Goal: Complete application form: Complete application form

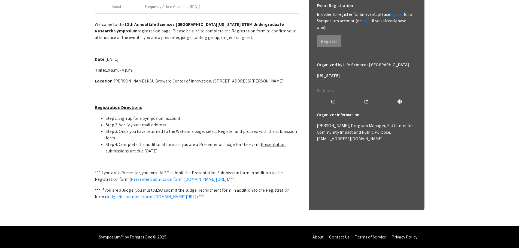
scroll to position [109, 0]
click at [133, 200] on link "Judge Recruitment form: [DOMAIN_NAME][URL]" at bounding box center [151, 197] width 90 height 6
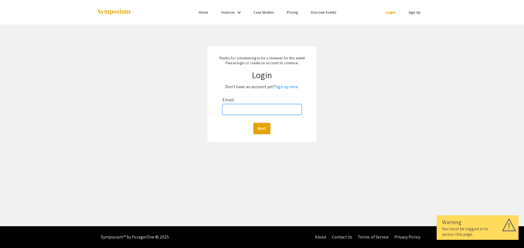
click at [261, 112] on input "Email:" at bounding box center [261, 109] width 79 height 10
click at [293, 88] on link "Sign up here." at bounding box center [287, 87] width 24 height 6
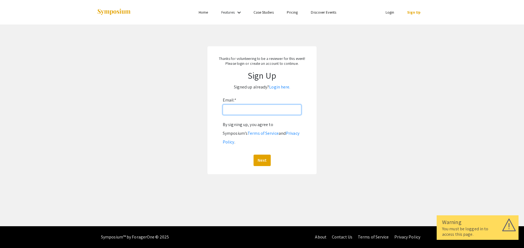
click at [256, 109] on input "Email: *" at bounding box center [262, 110] width 79 height 10
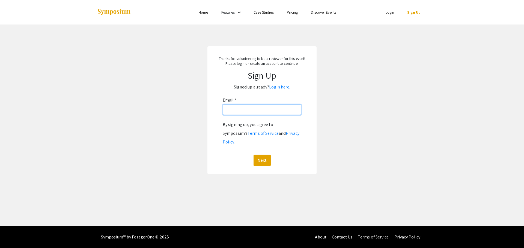
type input "wc292@nova.edu"
click at [264, 155] on button "Next" at bounding box center [261, 160] width 17 height 11
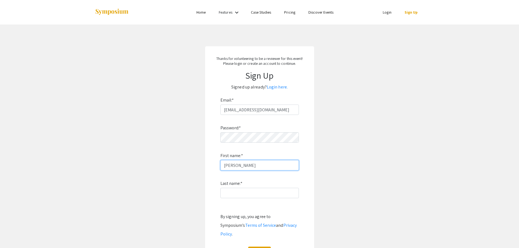
type input "Matt"
click at [234, 196] on input "Last name: *" at bounding box center [260, 193] width 79 height 10
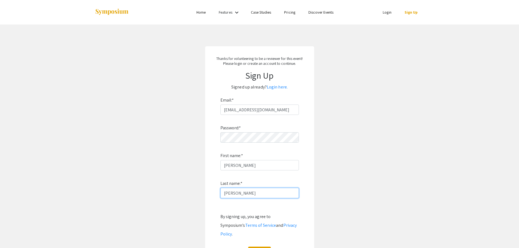
type input "Collins"
click at [190, 189] on app-signup "Thanks for volunteering to be a reviewer for this event! Please login or create…" at bounding box center [259, 156] width 519 height 220
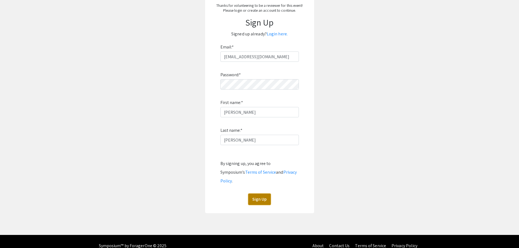
click at [265, 194] on button "Sign Up" at bounding box center [259, 199] width 23 height 11
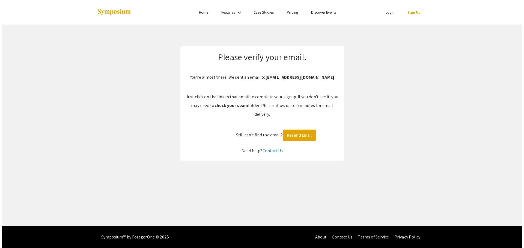
scroll to position [0, 0]
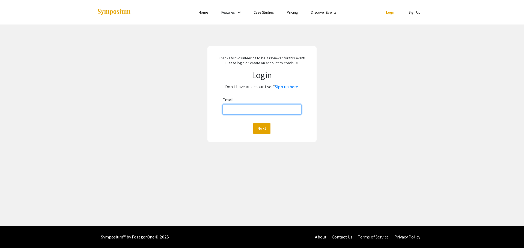
click at [241, 106] on input "Email:" at bounding box center [261, 109] width 79 height 10
type input "wc292@nova.edu"
click at [266, 133] on button "Next" at bounding box center [261, 128] width 17 height 11
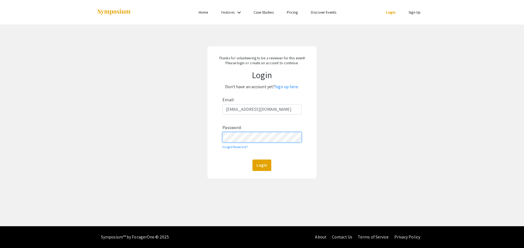
click at [252, 160] on button "Login" at bounding box center [261, 165] width 19 height 11
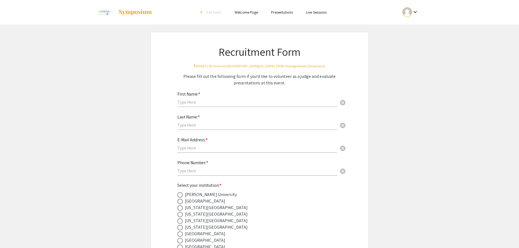
click at [215, 101] on input "text" at bounding box center [258, 103] width 160 height 6
type input "Matt"
click at [257, 123] on input "text" at bounding box center [258, 125] width 160 height 6
type input "Collins"
click at [227, 144] on div "E-Mail Address: * cancel" at bounding box center [258, 142] width 160 height 21
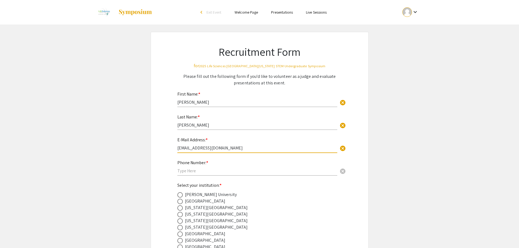
type input "wc292@nova.edu"
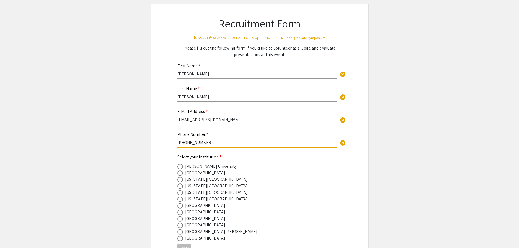
scroll to position [55, 0]
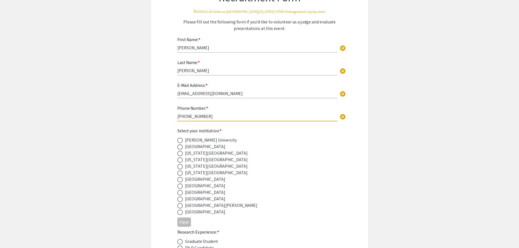
type input "954-262-8101"
click at [179, 194] on span at bounding box center [180, 192] width 5 height 5
click at [179, 194] on input "radio" at bounding box center [180, 192] width 5 height 5
radio input "true"
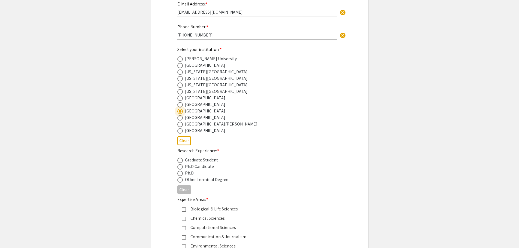
scroll to position [136, 0]
click at [181, 173] on span at bounding box center [180, 173] width 5 height 5
click at [181, 173] on input "radio" at bounding box center [180, 173] width 5 height 5
radio input "true"
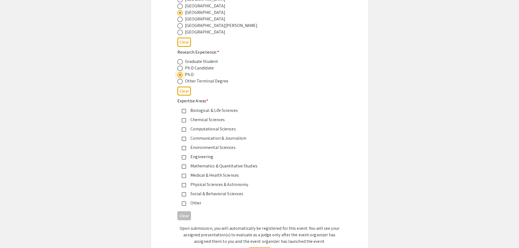
scroll to position [245, 0]
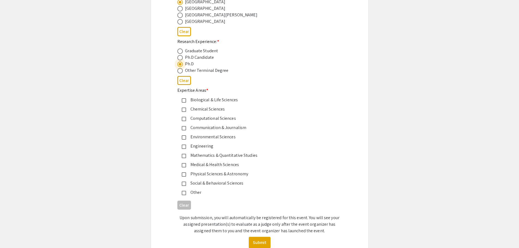
click at [184, 185] on mat-pseudo-checkbox at bounding box center [184, 184] width 4 height 4
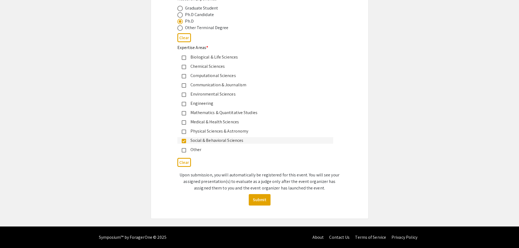
scroll to position [289, 0]
click at [257, 203] on button "Submit" at bounding box center [260, 199] width 22 height 11
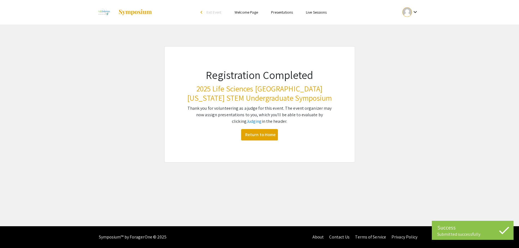
scroll to position [0, 0]
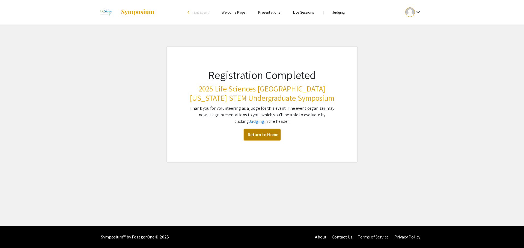
click at [260, 137] on link "Return to Home" at bounding box center [262, 134] width 37 height 11
